Goal: Download file/media

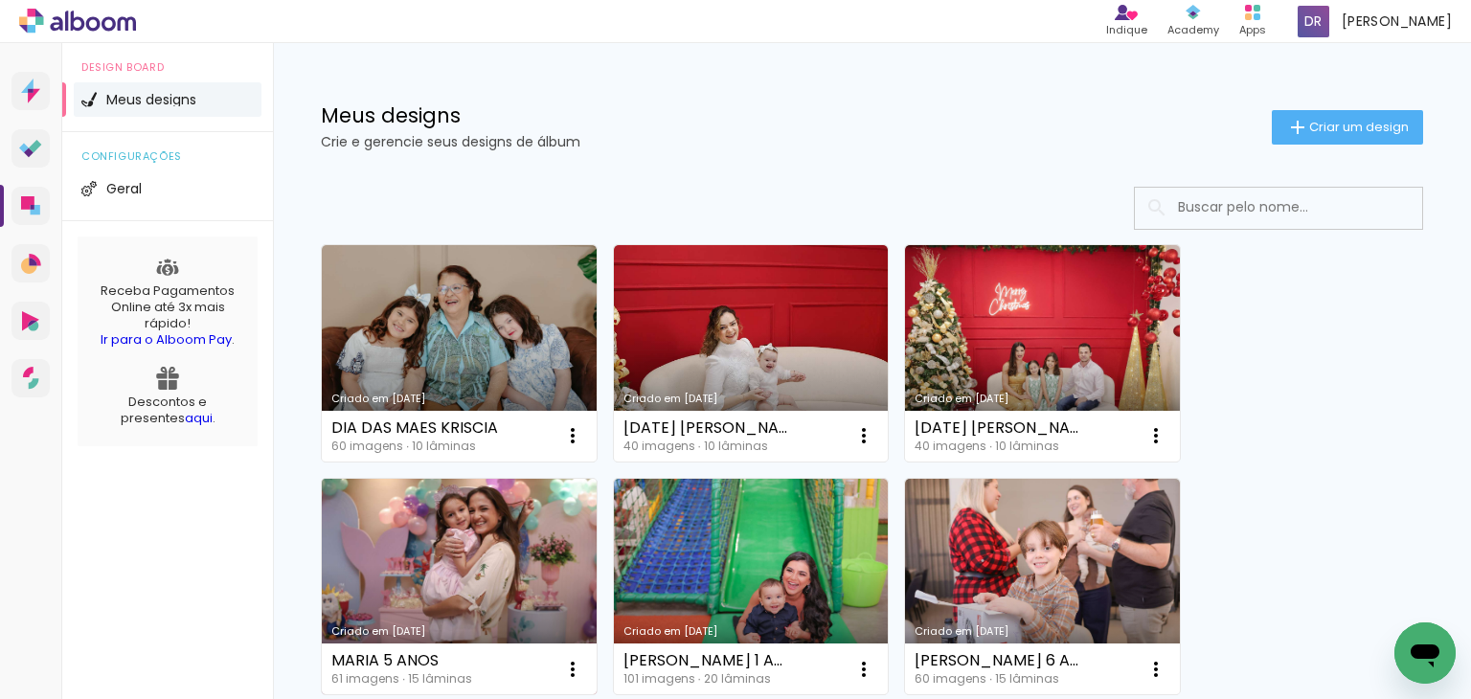
click at [451, 529] on link "Criado em [DATE]" at bounding box center [459, 587] width 275 height 216
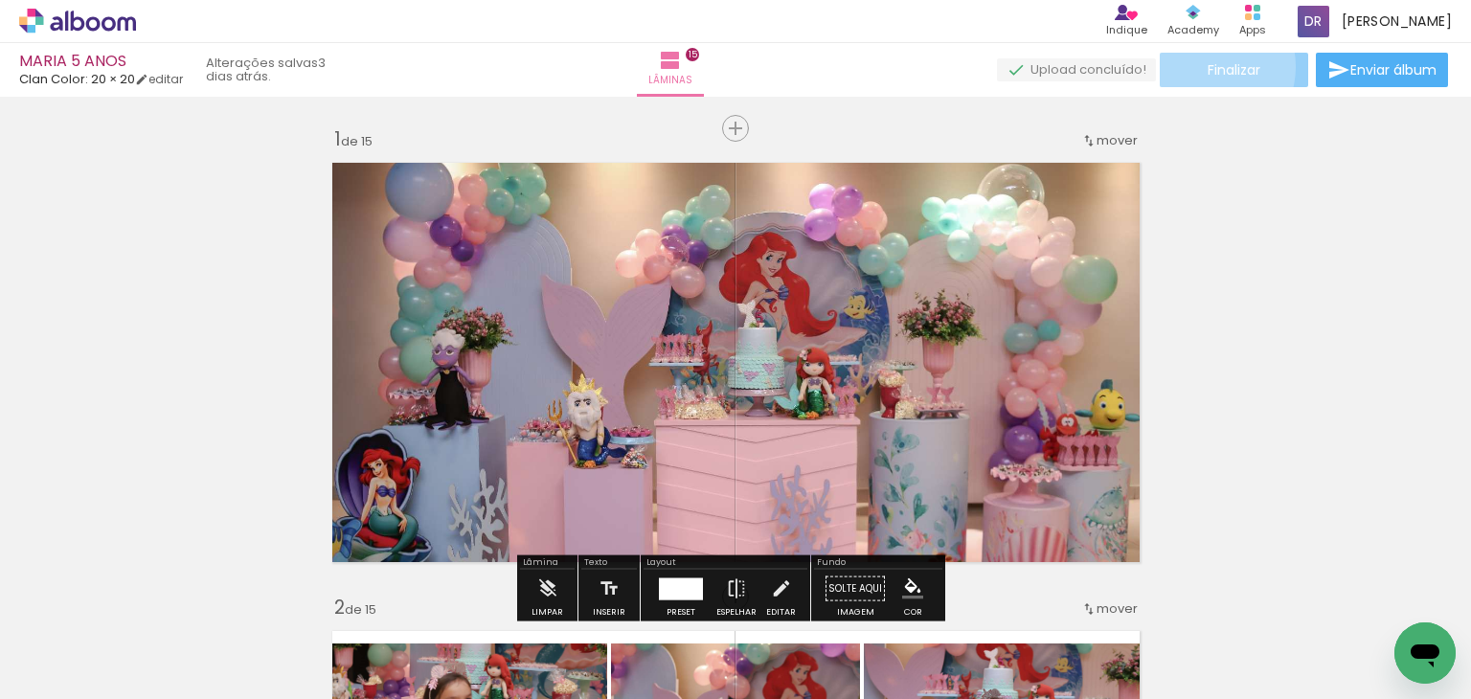
click at [1195, 66] on paper-button "Finalizar" at bounding box center [1234, 70] width 148 height 34
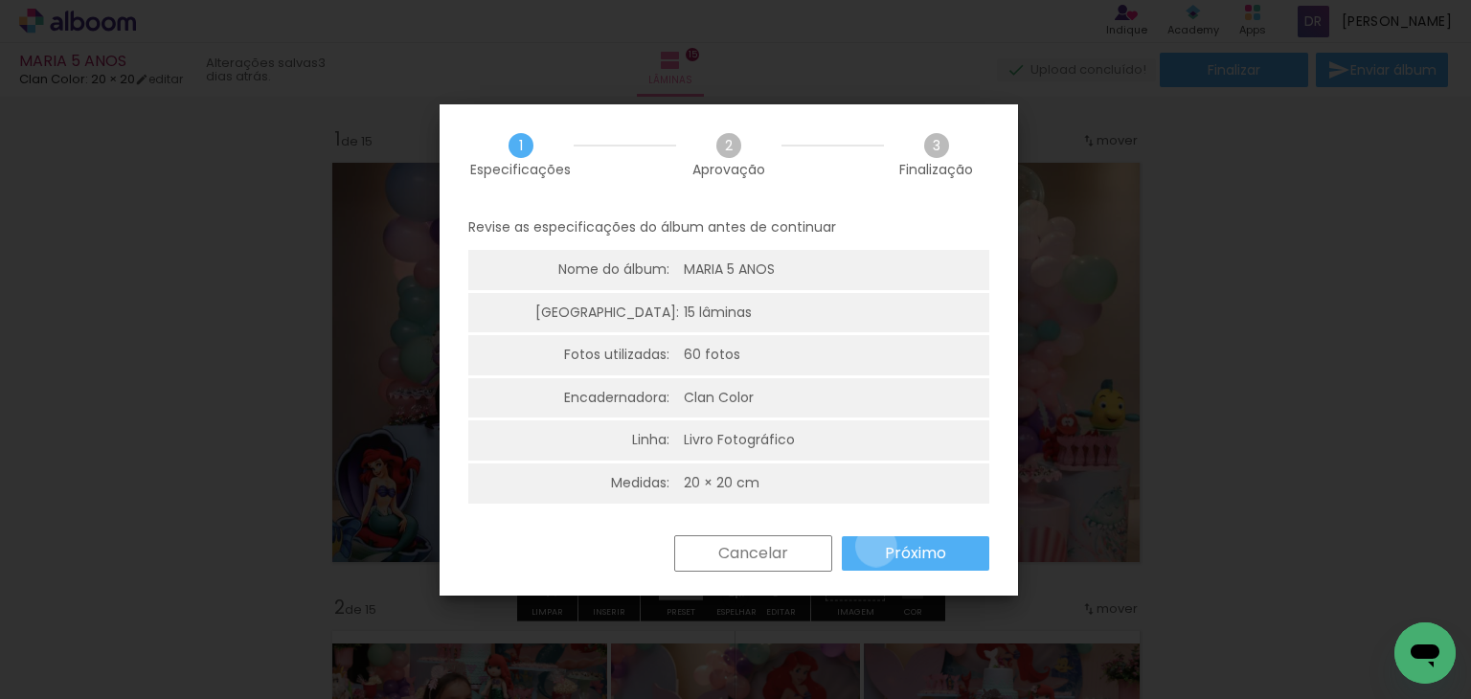
click at [875, 546] on paper-button "Próximo" at bounding box center [915, 553] width 147 height 34
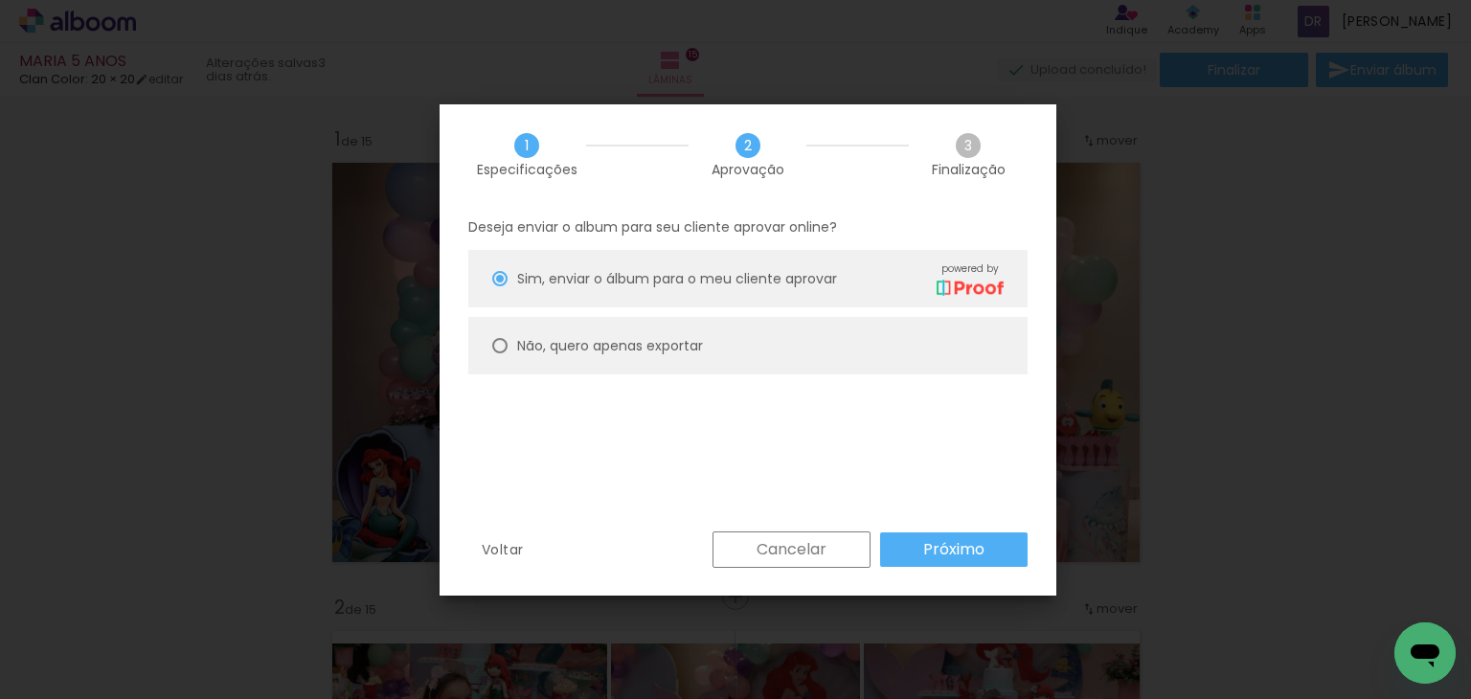
drag, startPoint x: 1406, startPoint y: 407, endPoint x: 788, endPoint y: -17, distance: 749.2
click at [788, 0] on html "link( href="../../bower_components/polymer/polymer.html" rel="import" ) picture…" at bounding box center [735, 349] width 1471 height 699
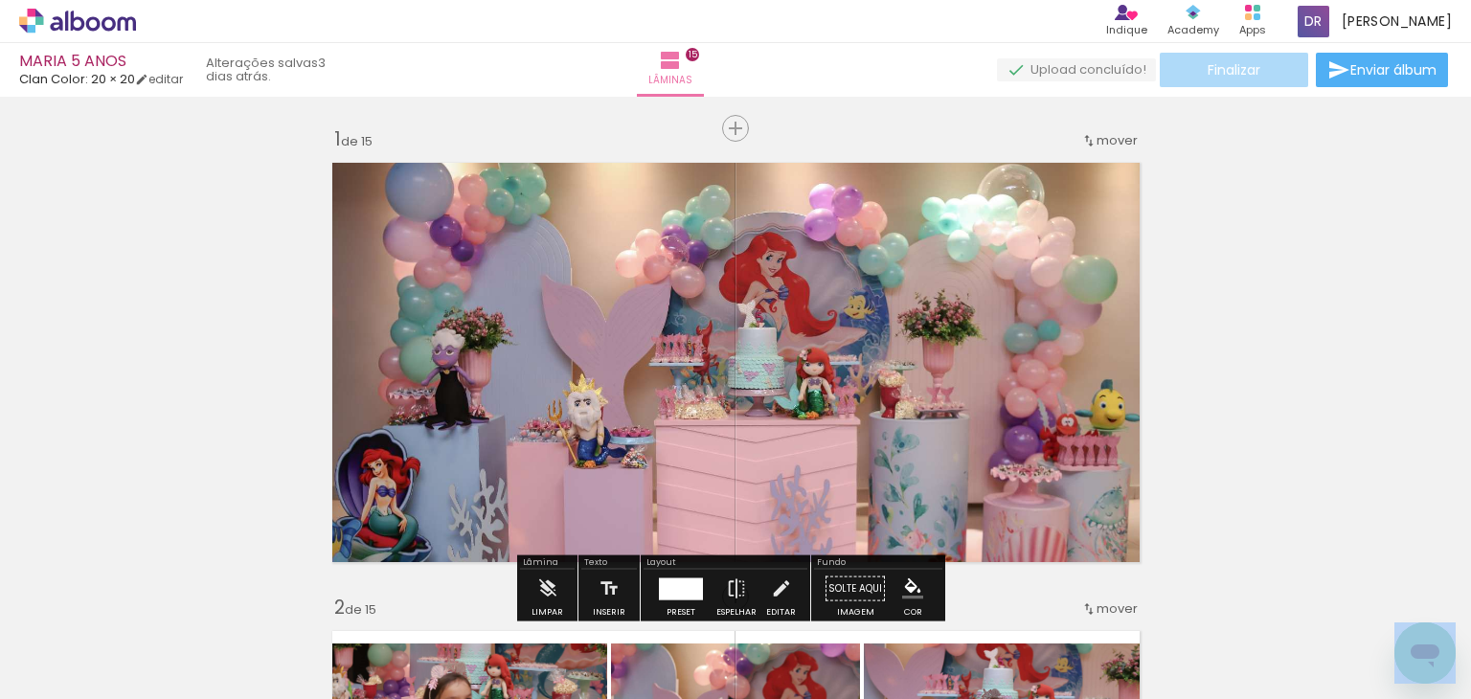
click at [1226, 63] on span "Finalizar" at bounding box center [1233, 69] width 53 height 13
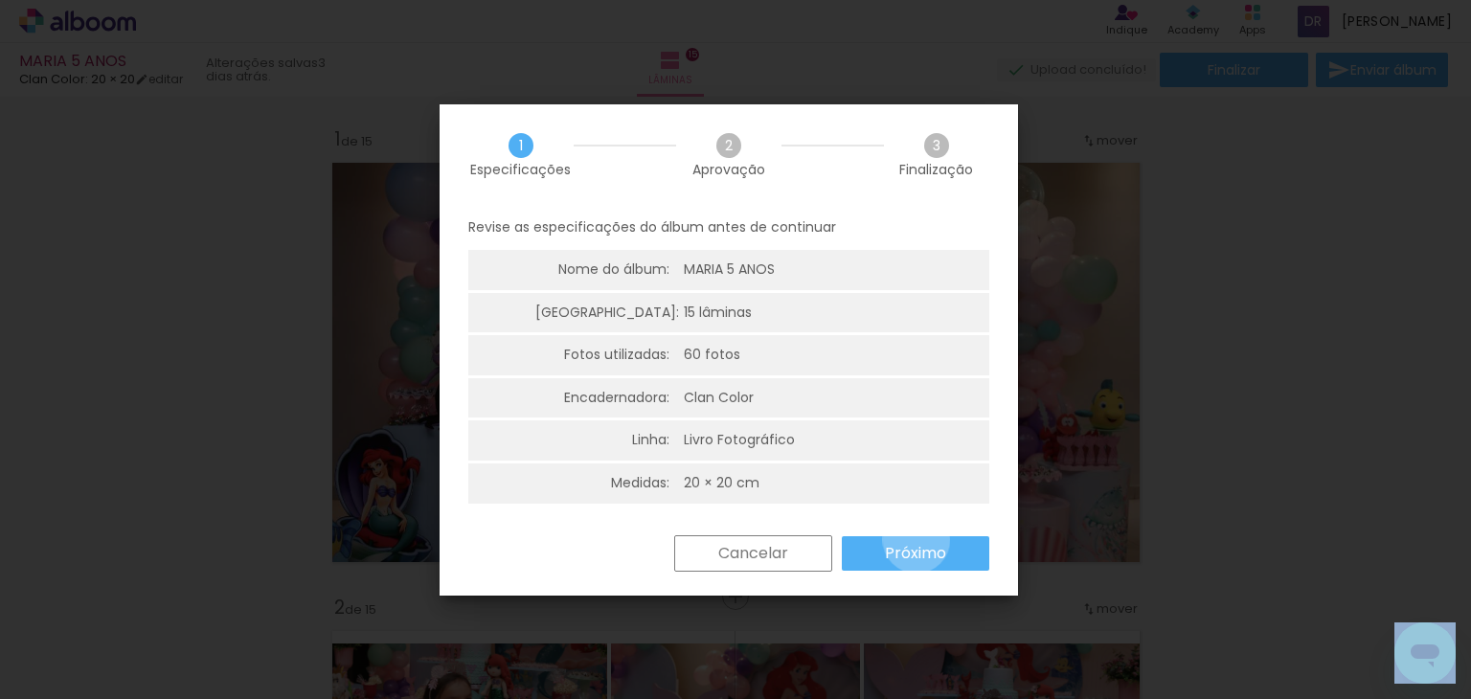
click at [915, 539] on paper-button "Próximo" at bounding box center [915, 553] width 147 height 34
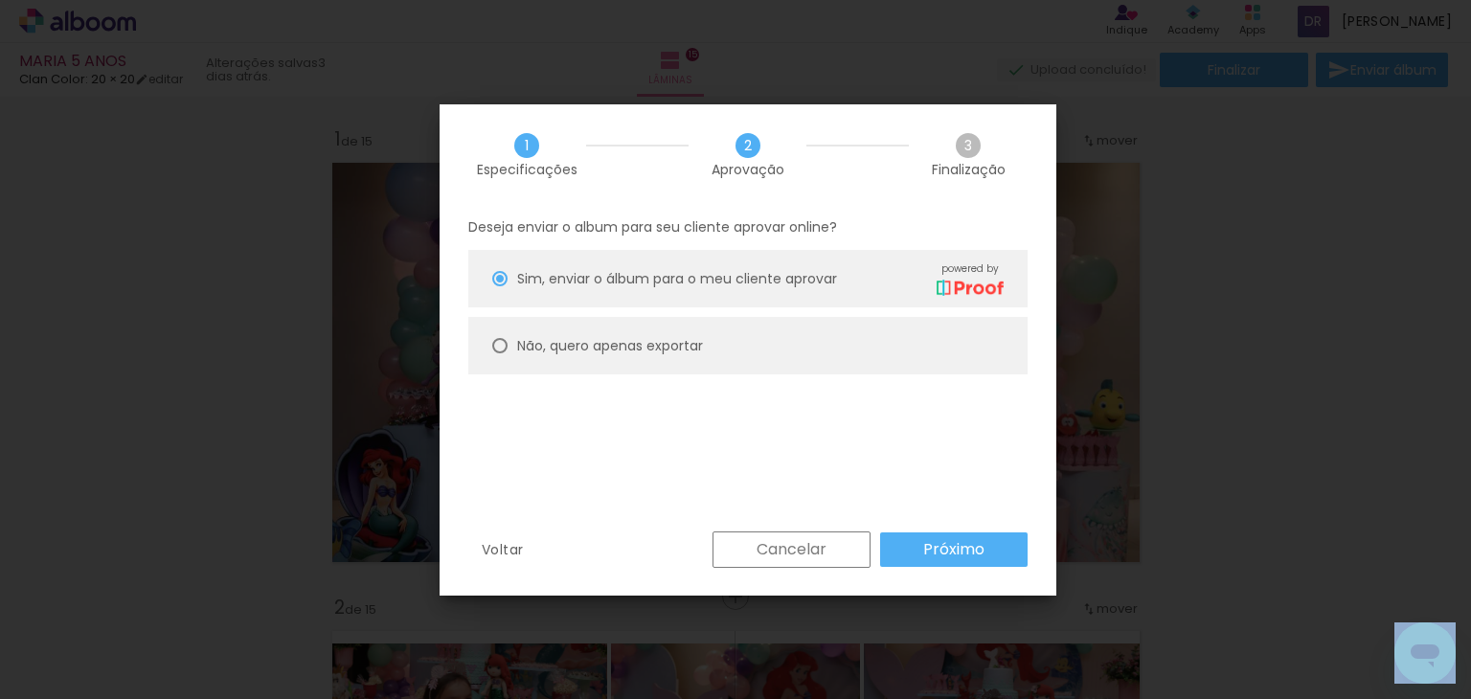
click at [631, 357] on paper-radio-button "Não, quero apenas exportar" at bounding box center [747, 345] width 559 height 57
type paper-radio-button "on"
click at [0, 0] on slot "Próximo" at bounding box center [0, 0] width 0 height 0
type input "Alta, 300 DPI"
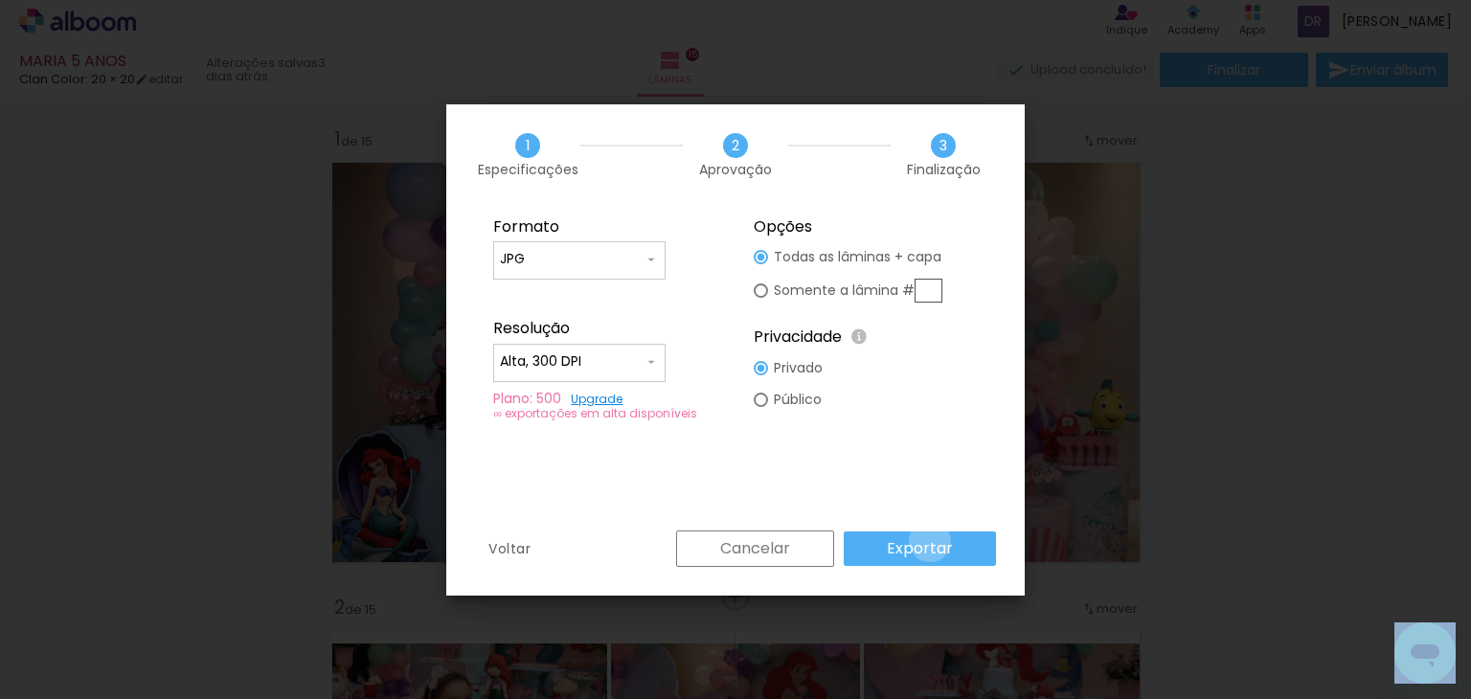
click at [0, 0] on slot "Exportar" at bounding box center [0, 0] width 0 height 0
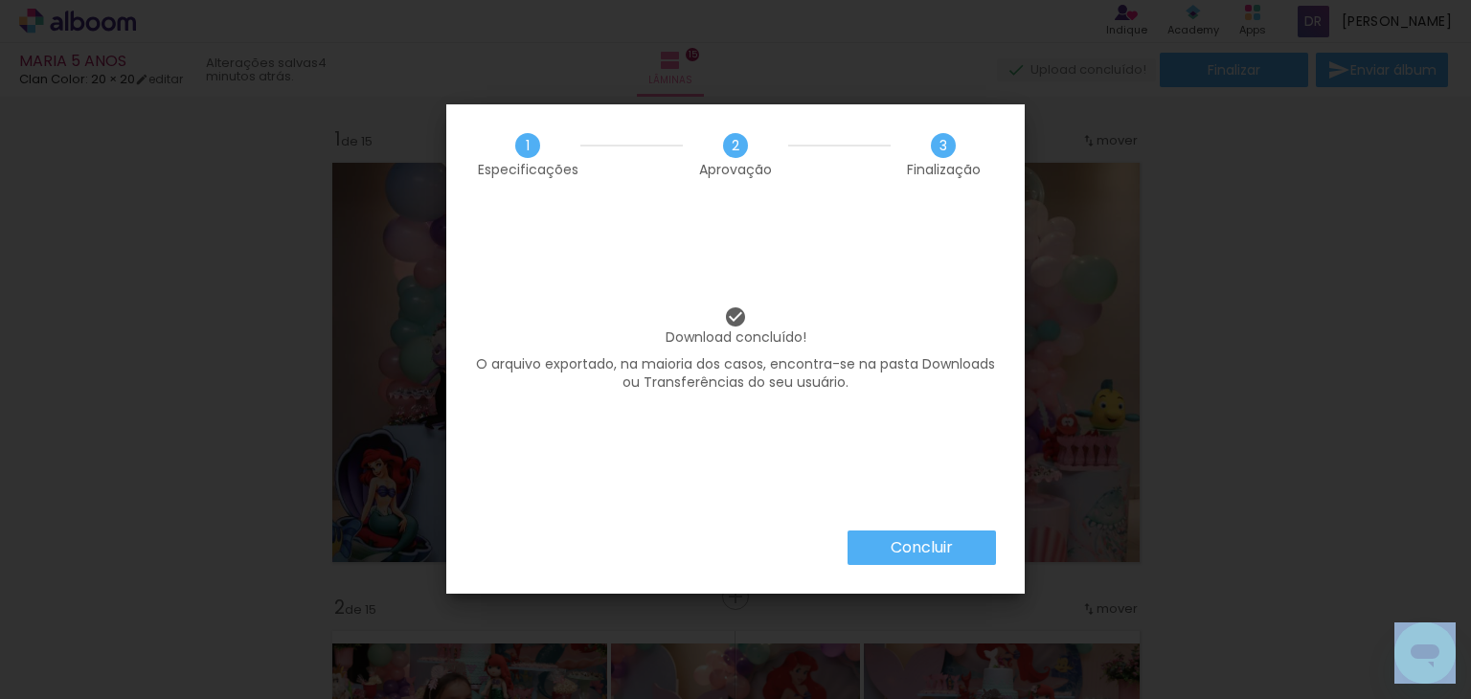
click at [0, 0] on slot "Concluir" at bounding box center [0, 0] width 0 height 0
